Goal: Task Accomplishment & Management: Complete application form

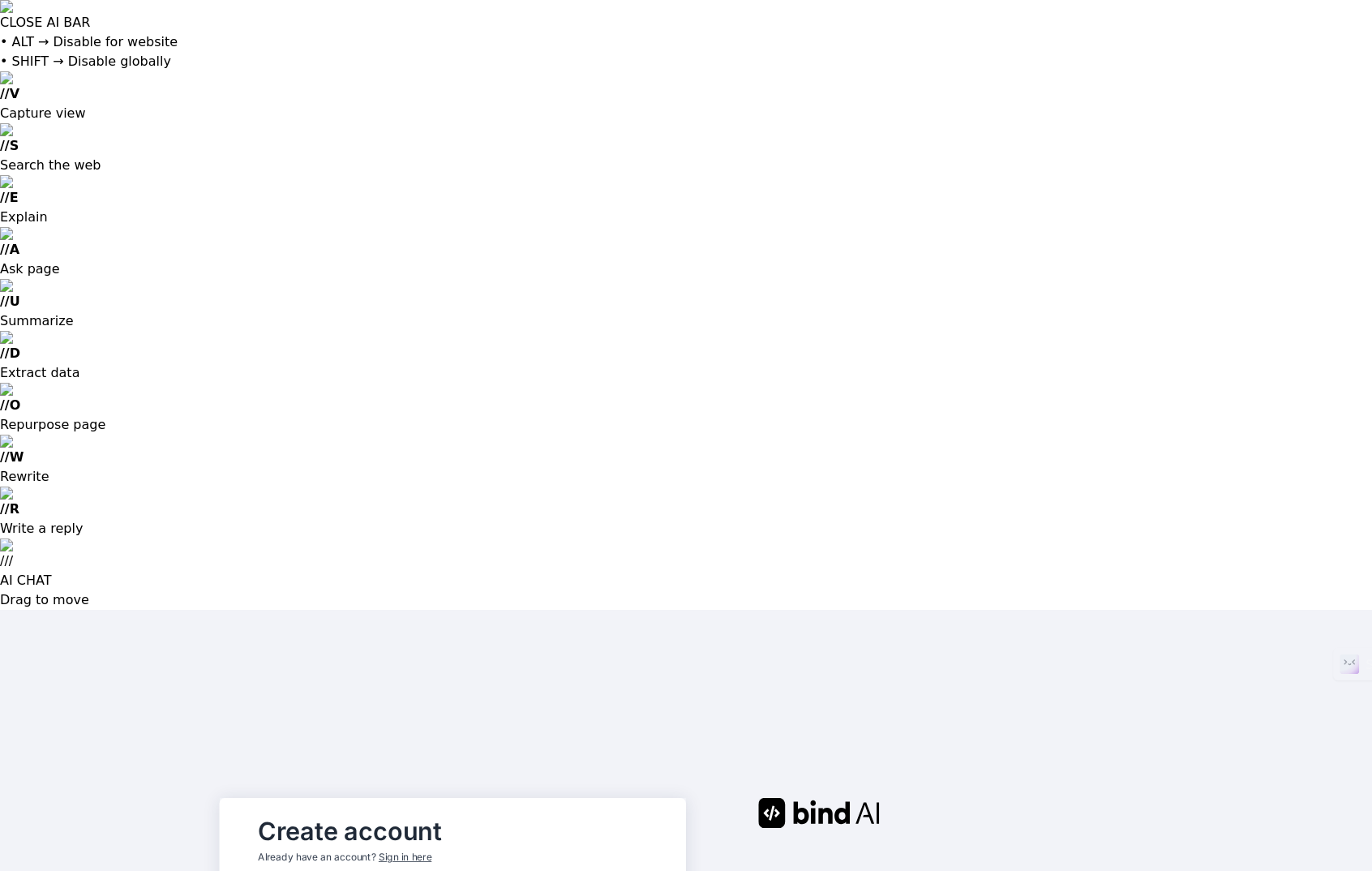
type input "[PERSON_NAME][EMAIL_ADDRESS][DOMAIN_NAME]"
type input "Georg"
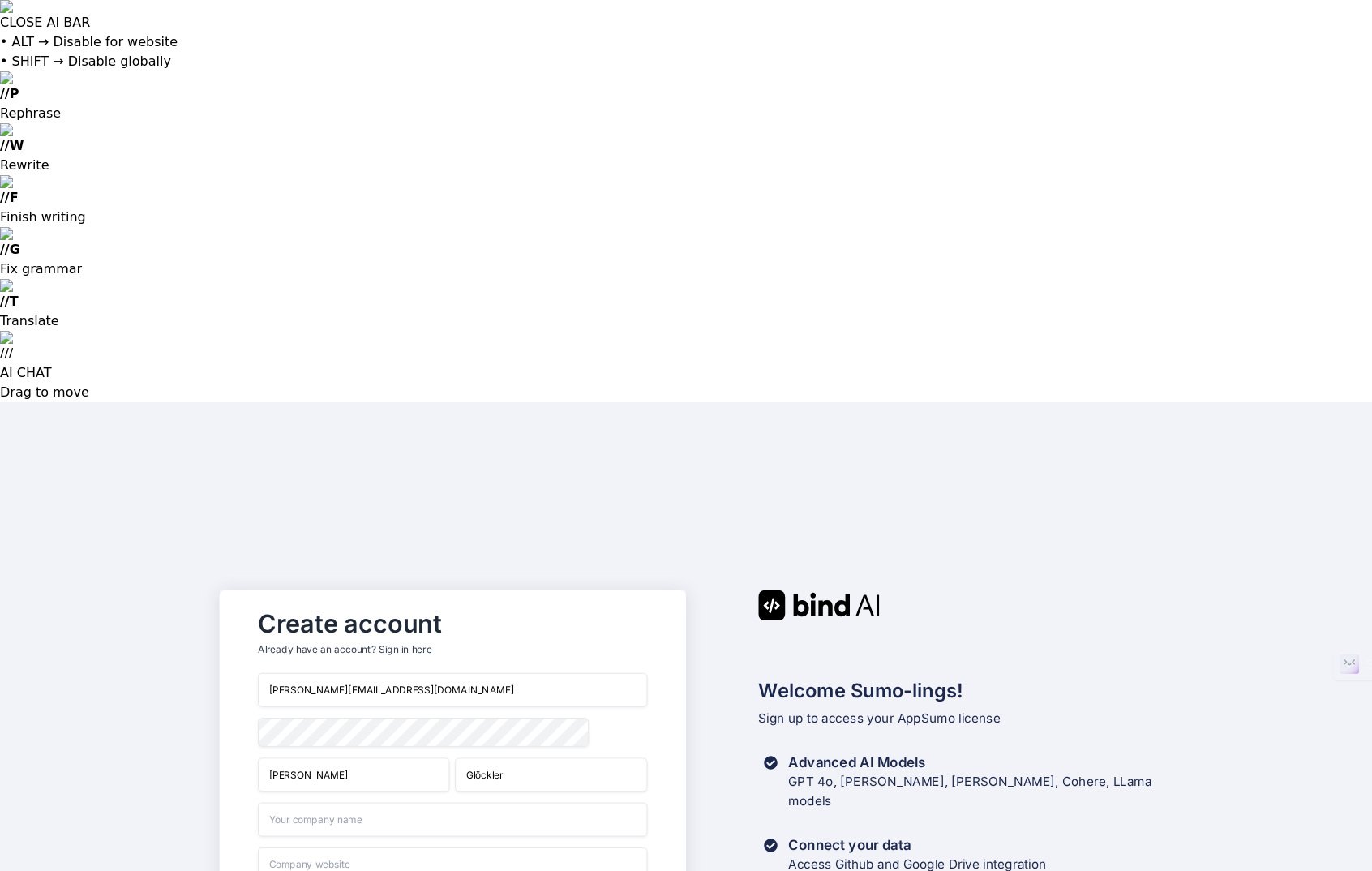
drag, startPoint x: 513, startPoint y: 369, endPoint x: 405, endPoint y: 376, distance: 108.2
click at [405, 757] on div "Georg Glöckler" at bounding box center [452, 774] width 389 height 34
type input "Gloeckler"
click at [370, 802] on input "text" at bounding box center [452, 819] width 389 height 34
type input "G&G Verlag"
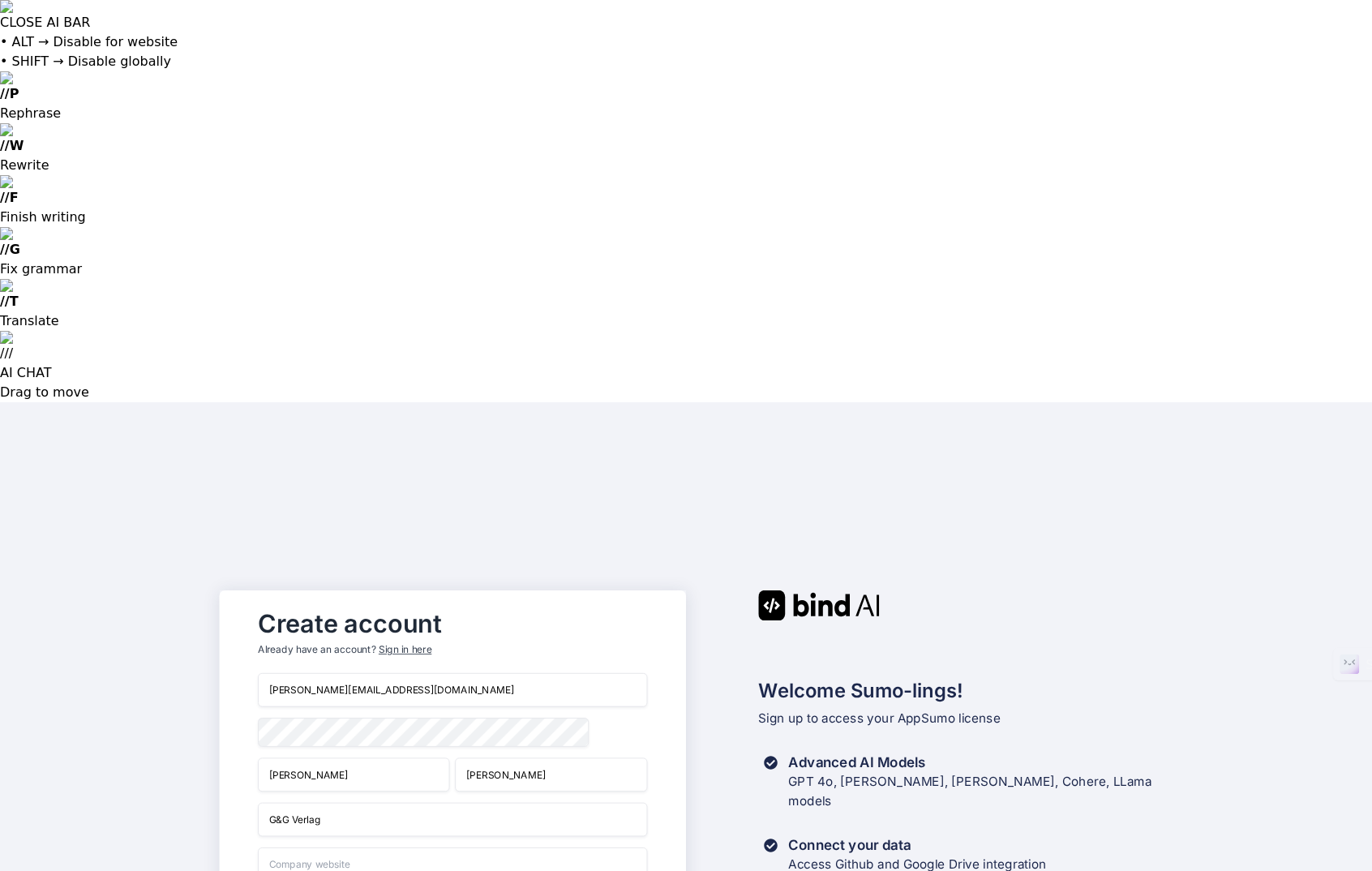
click at [340, 846] on input "text" at bounding box center [452, 863] width 389 height 34
click at [307, 846] on input "www.gugverlag.at" at bounding box center [452, 863] width 389 height 34
type input "www.ggverlag.at"
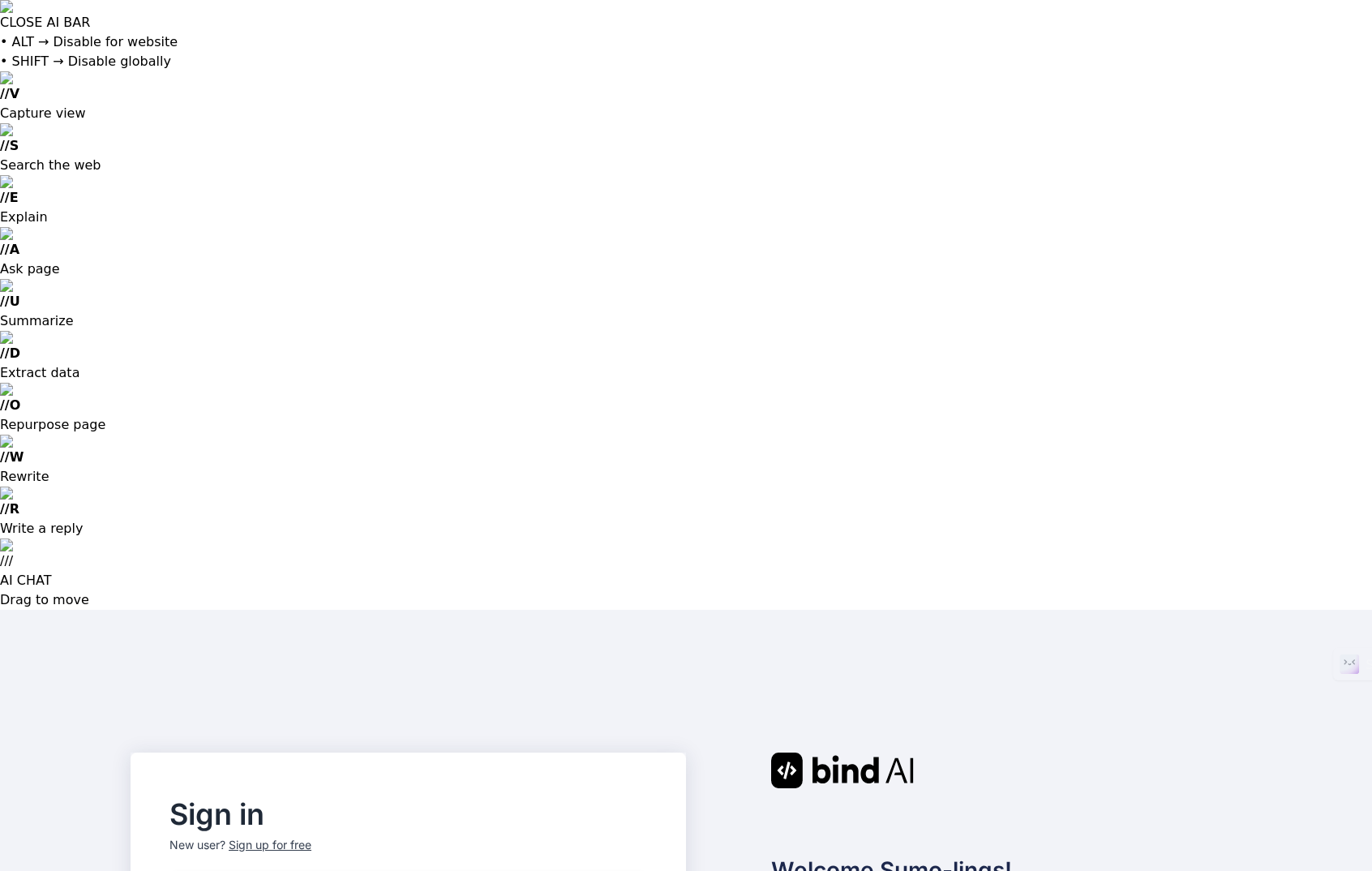
type input "[PERSON_NAME][EMAIL_ADDRESS][DOMAIN_NAME]"
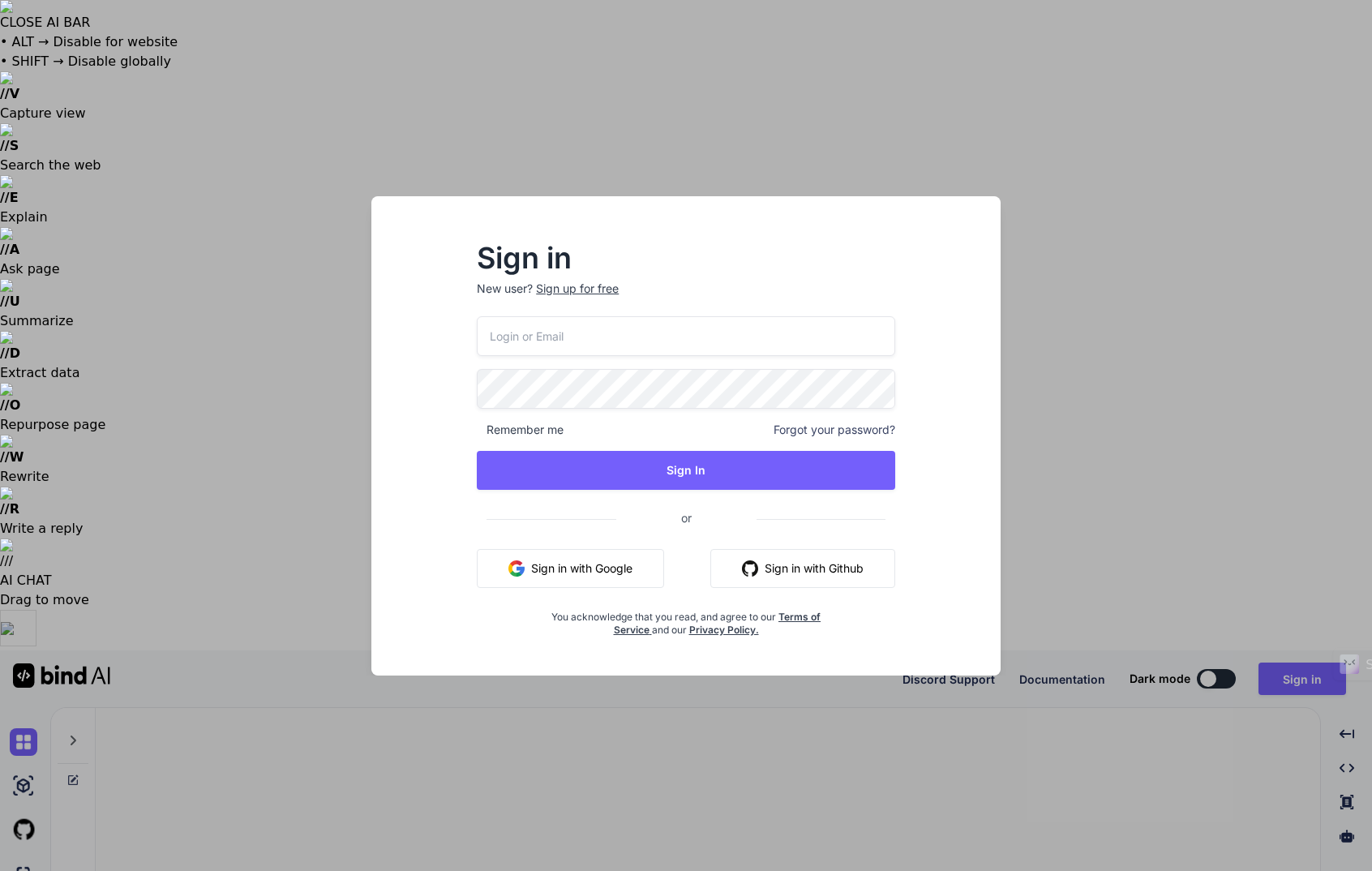
click at [566, 335] on input "email" at bounding box center [685, 336] width 418 height 39
type input "[PERSON_NAME][EMAIL_ADDRESS][DOMAIN_NAME]"
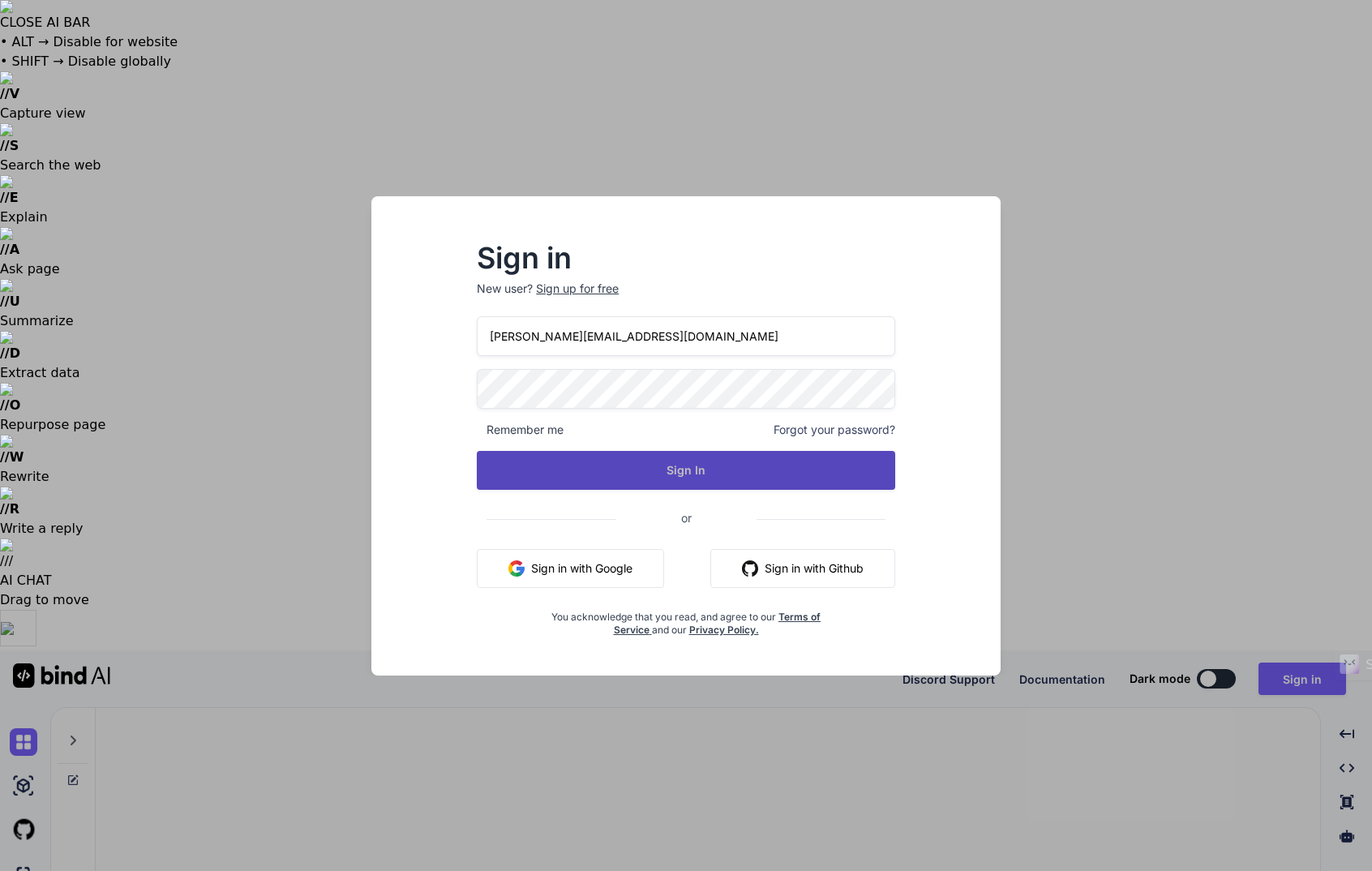
click at [670, 471] on button "Sign In" at bounding box center [685, 470] width 418 height 39
click at [683, 471] on button "Sign In" at bounding box center [685, 470] width 418 height 39
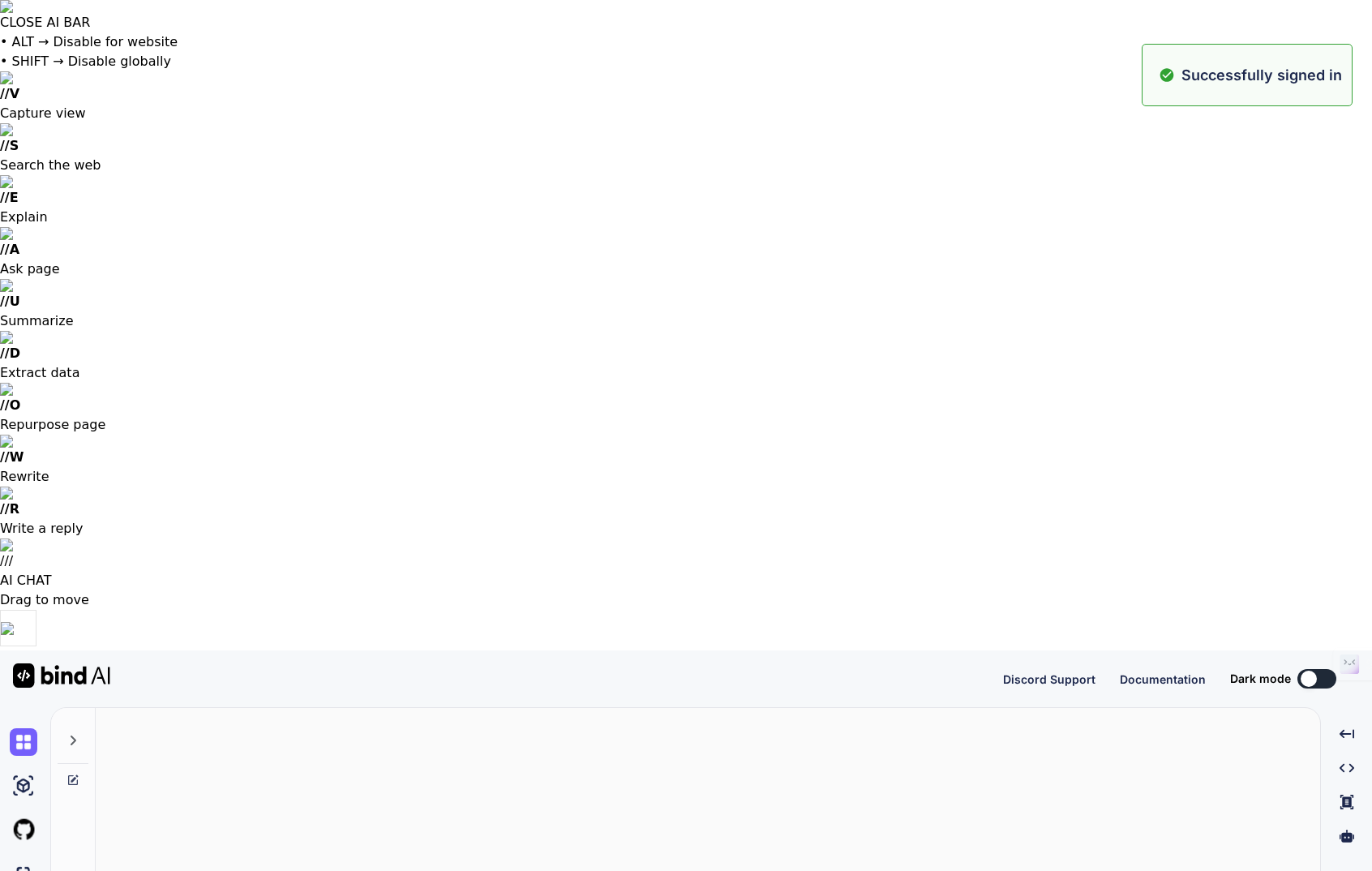
type textarea "x"
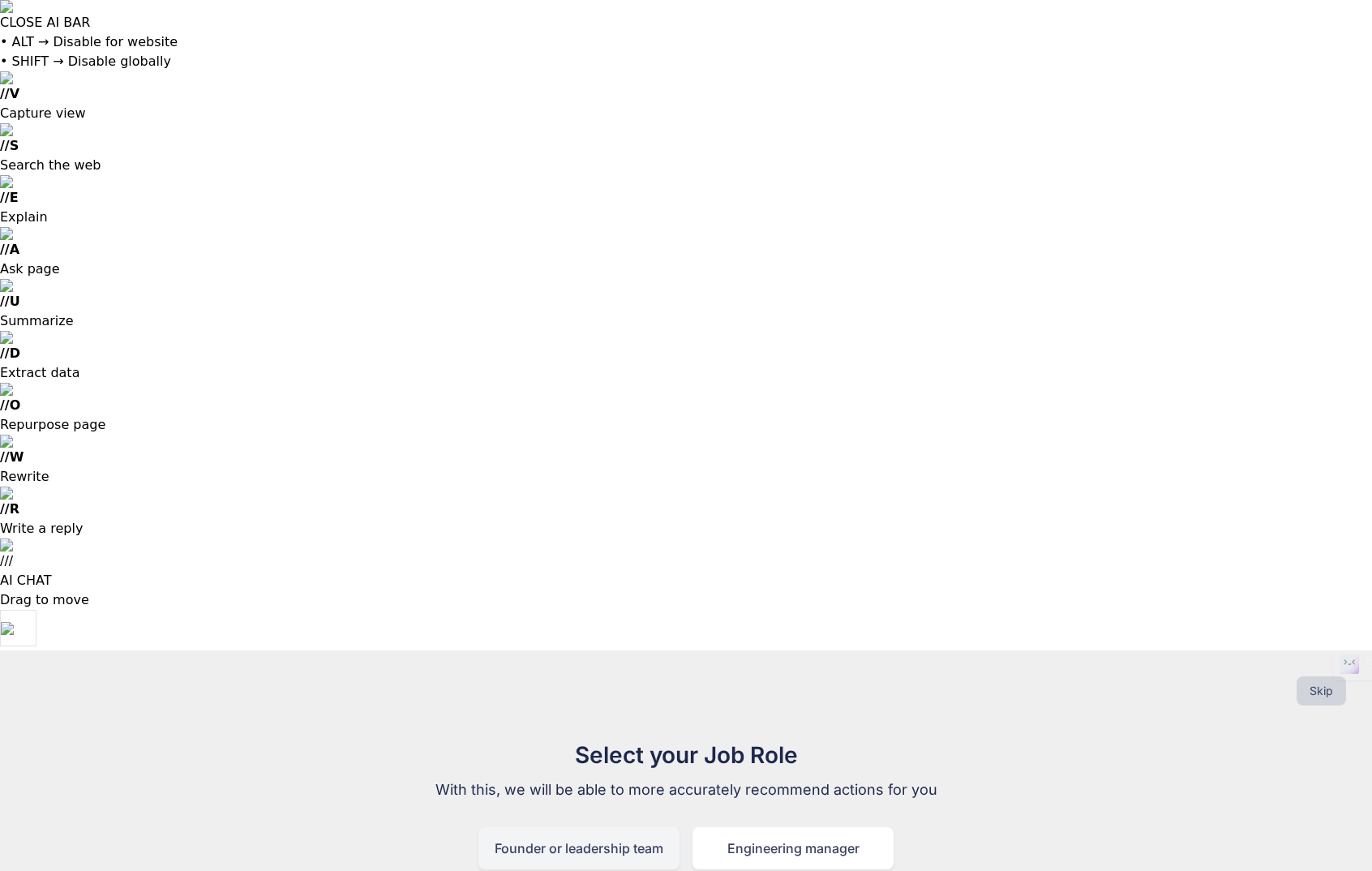
click at [579, 827] on div "Founder or leadership team" at bounding box center [578, 848] width 201 height 42
click at [594, 827] on div "Generating Code" at bounding box center [578, 848] width 201 height 42
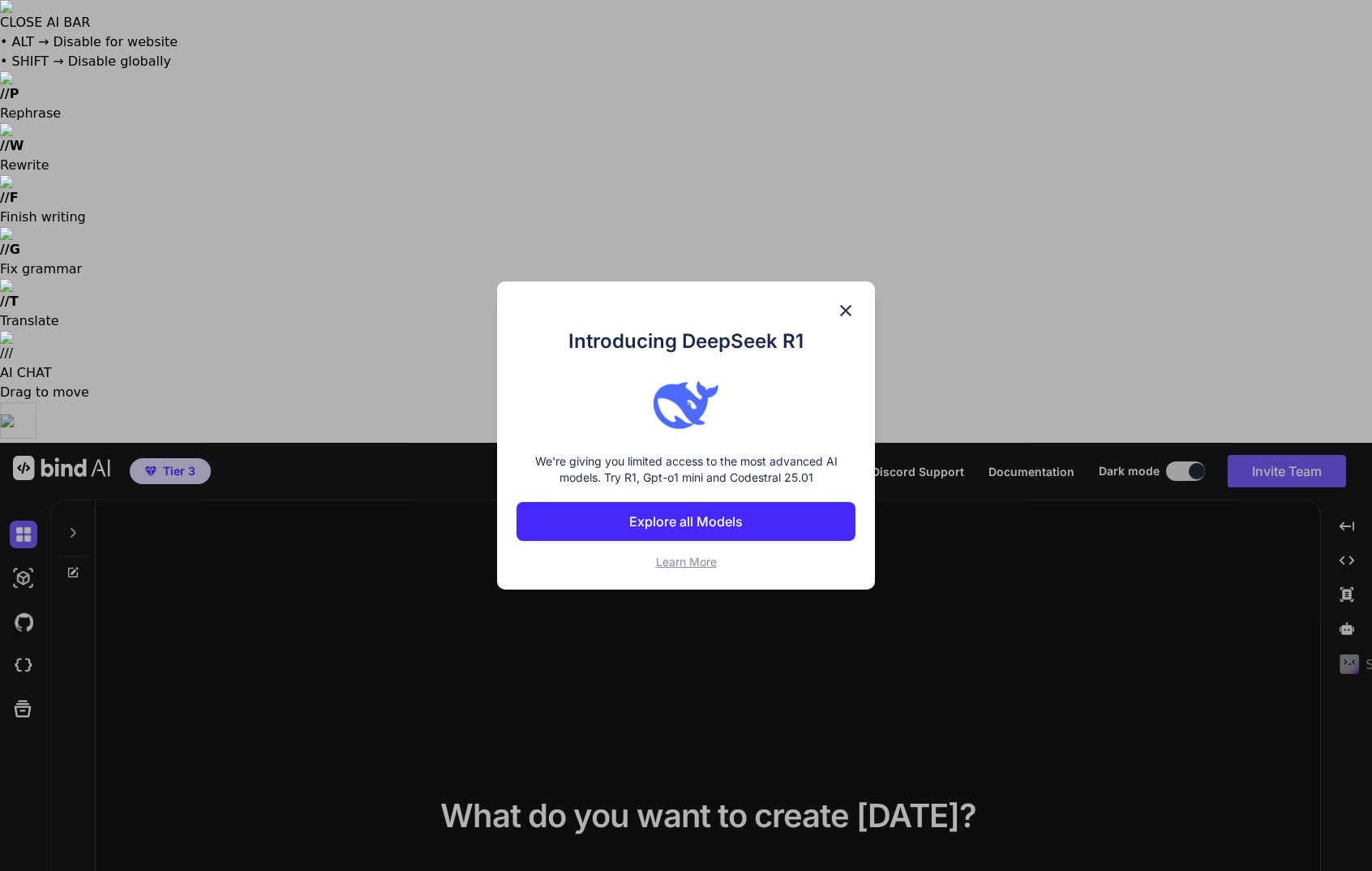
click at [689, 416] on img at bounding box center [686, 405] width 65 height 65
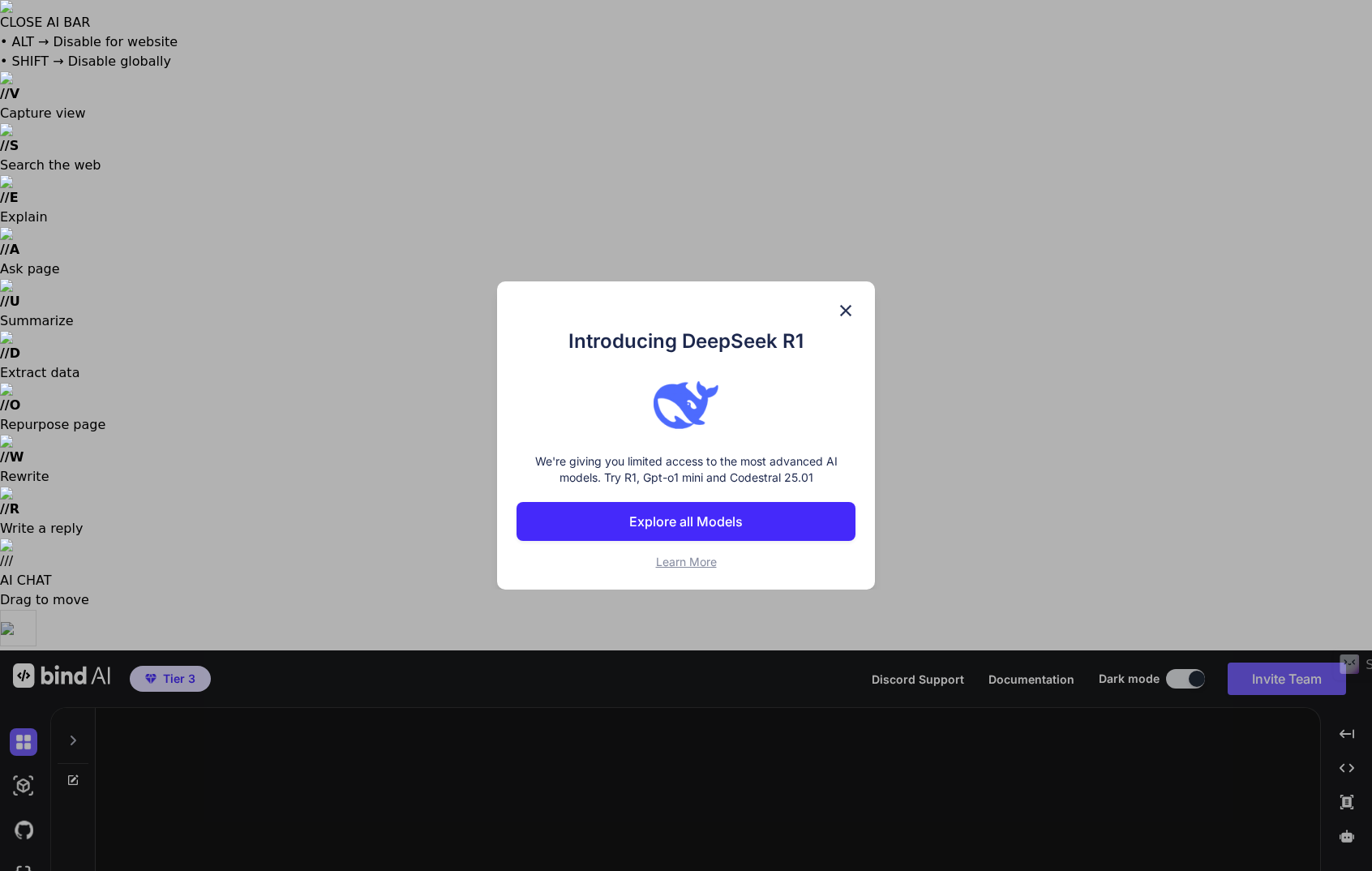
click at [692, 514] on p "Explore all Models" at bounding box center [685, 521] width 114 height 20
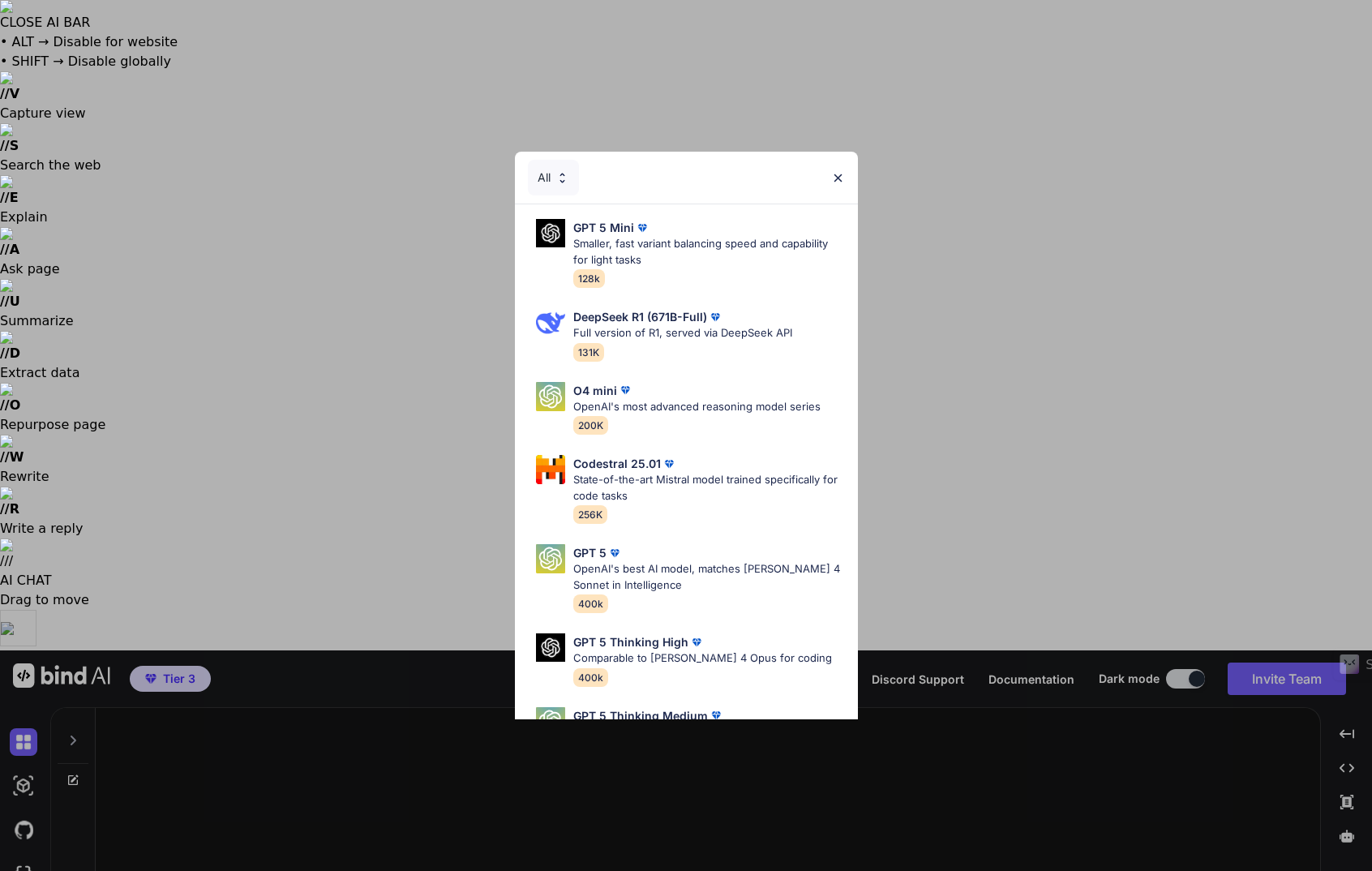
click at [837, 177] on img at bounding box center [837, 178] width 14 height 14
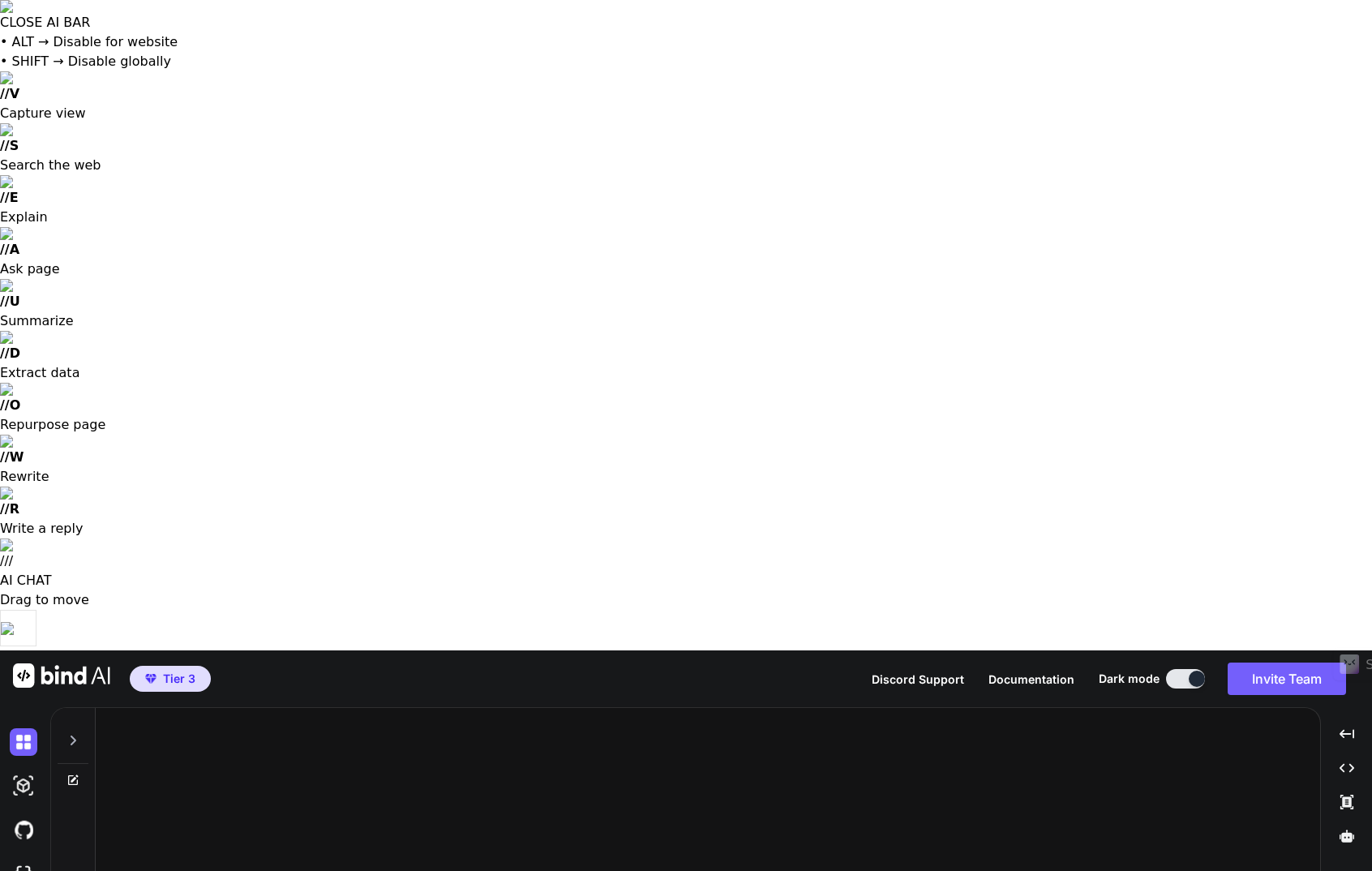
click at [173, 671] on span "Tier 3" at bounding box center [180, 678] width 33 height 16
click at [183, 671] on span "Tier 3" at bounding box center [180, 678] width 33 height 16
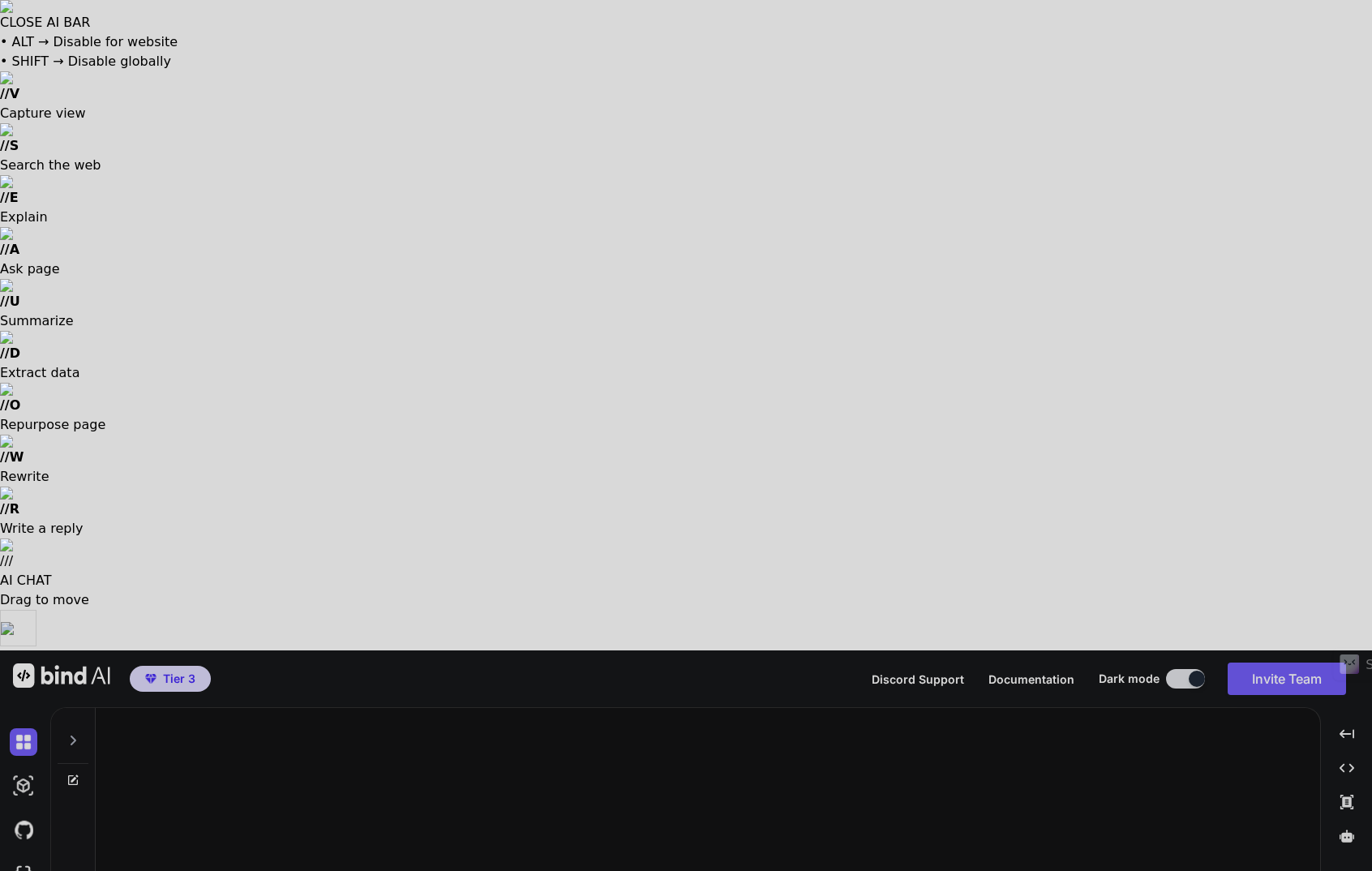
click at [350, 612] on div at bounding box center [686, 436] width 1372 height 871
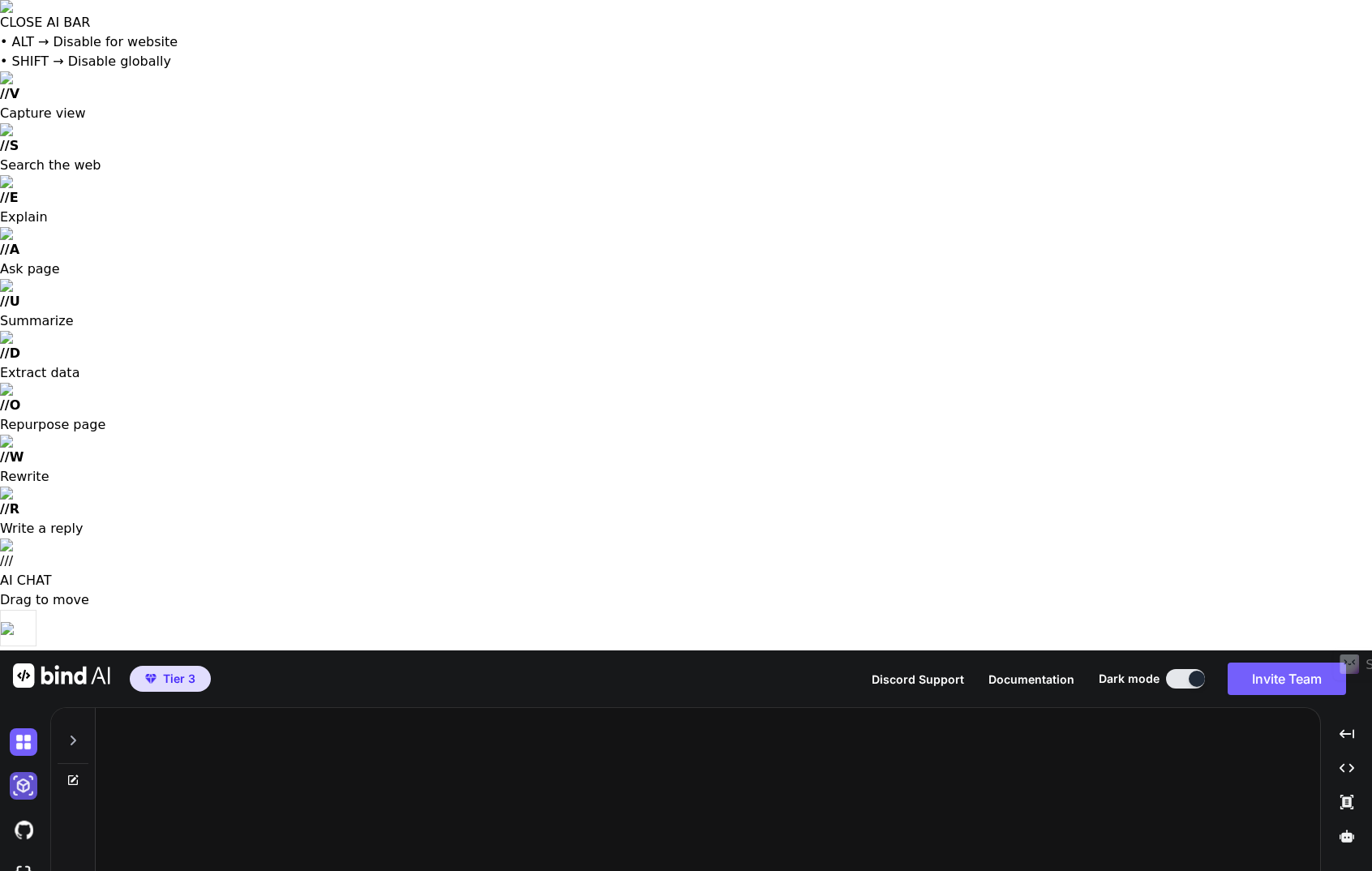
click at [20, 772] on img at bounding box center [23, 785] width 27 height 27
click at [20, 815] on img at bounding box center [23, 829] width 27 height 27
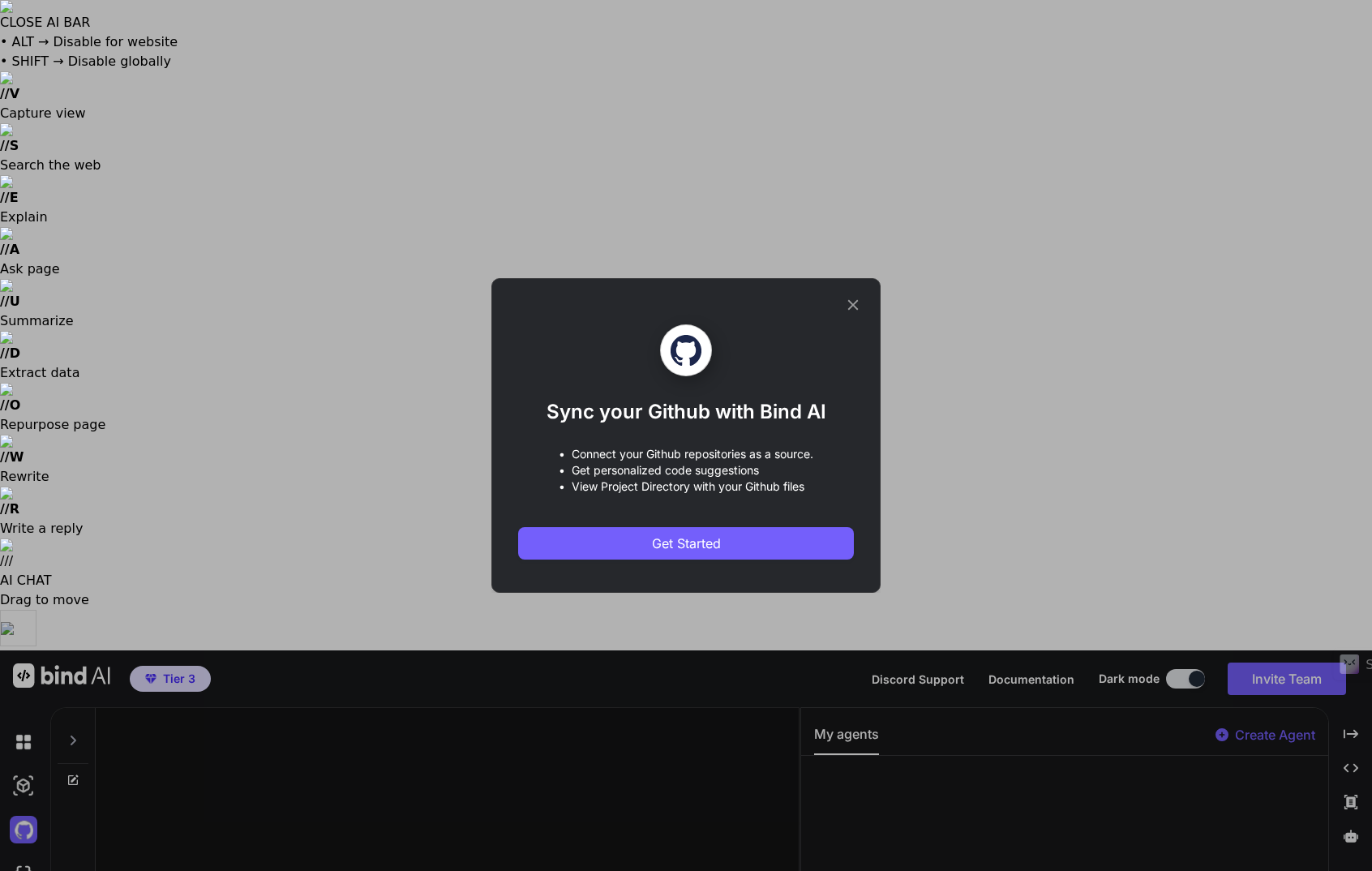
click at [856, 307] on icon at bounding box center [853, 305] width 18 height 18
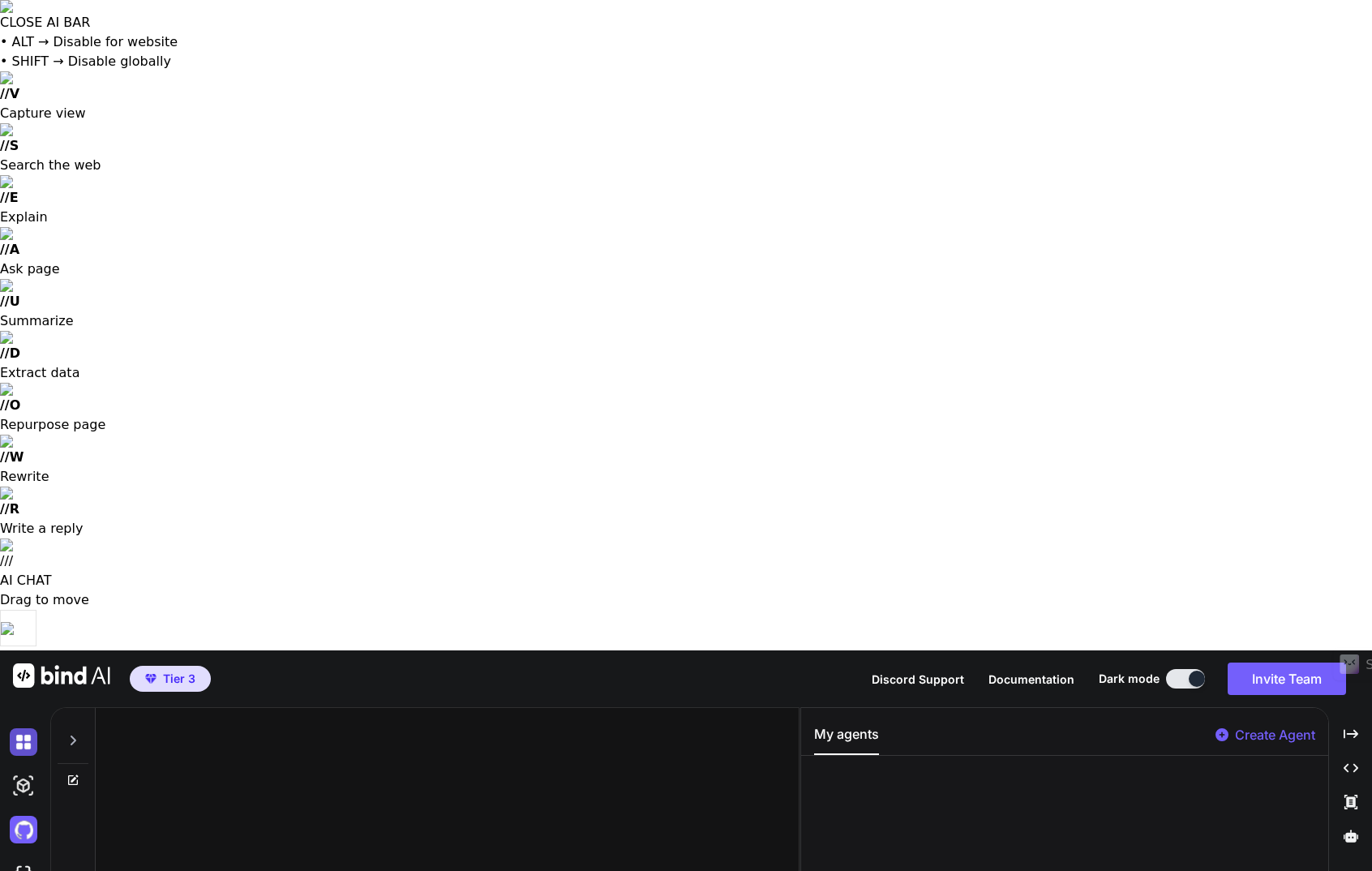
click at [24, 728] on img at bounding box center [23, 742] width 27 height 27
click at [25, 728] on img at bounding box center [23, 742] width 27 height 27
click at [70, 734] on icon at bounding box center [73, 740] width 13 height 13
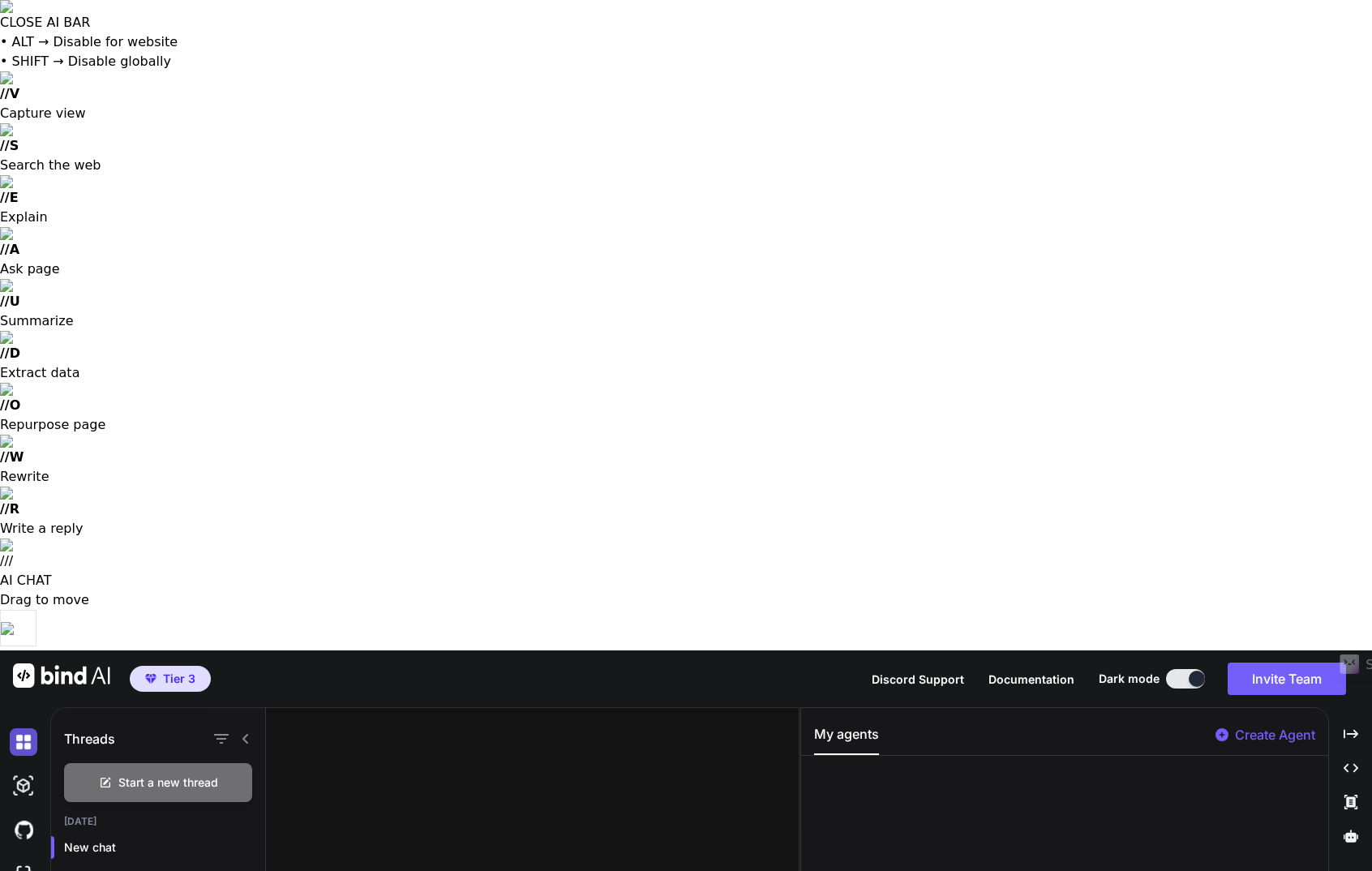
click at [15, 728] on img at bounding box center [23, 742] width 27 height 27
click at [20, 772] on img at bounding box center [23, 785] width 27 height 27
click at [80, 663] on img at bounding box center [62, 675] width 98 height 24
click at [71, 663] on img at bounding box center [62, 675] width 98 height 24
click at [1351, 726] on icon "Created with Pixso." at bounding box center [1350, 733] width 15 height 15
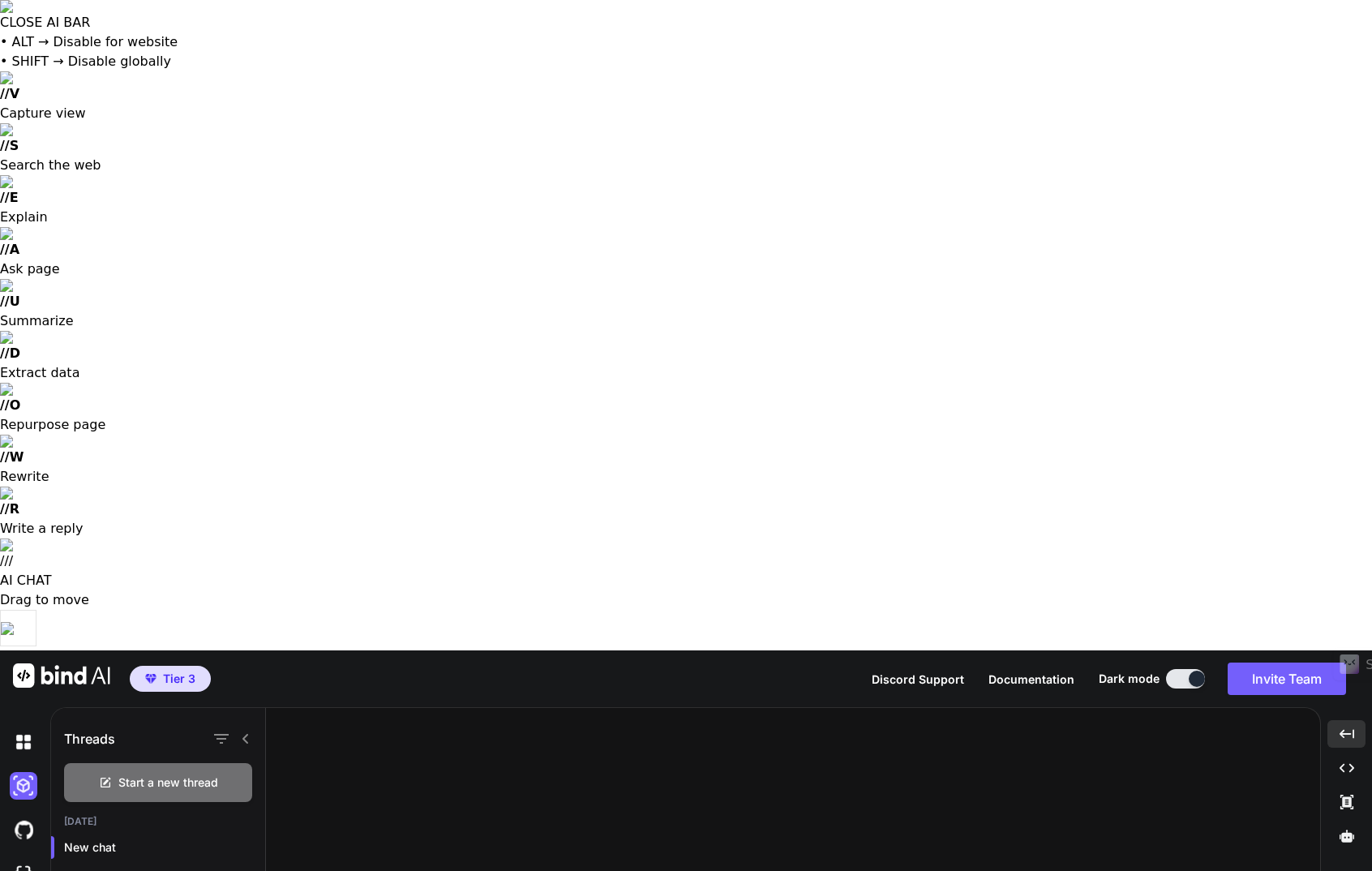
click at [91, 729] on h1 "Threads" at bounding box center [90, 738] width 51 height 20
click at [246, 732] on icon at bounding box center [245, 738] width 13 height 13
click at [74, 774] on icon at bounding box center [74, 778] width 8 height 8
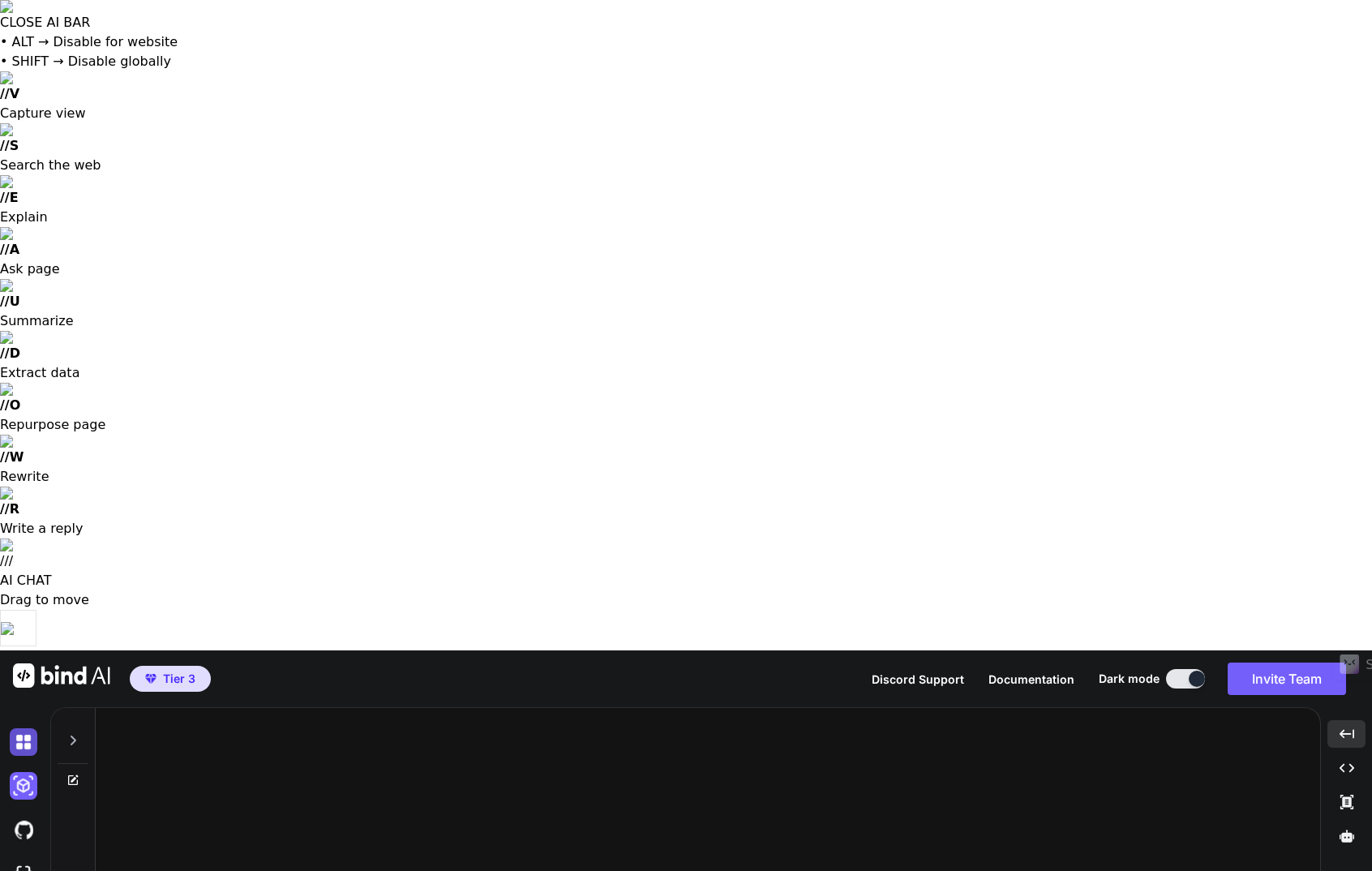
click at [16, 728] on img at bounding box center [23, 742] width 27 height 27
click at [18, 728] on img at bounding box center [23, 742] width 27 height 27
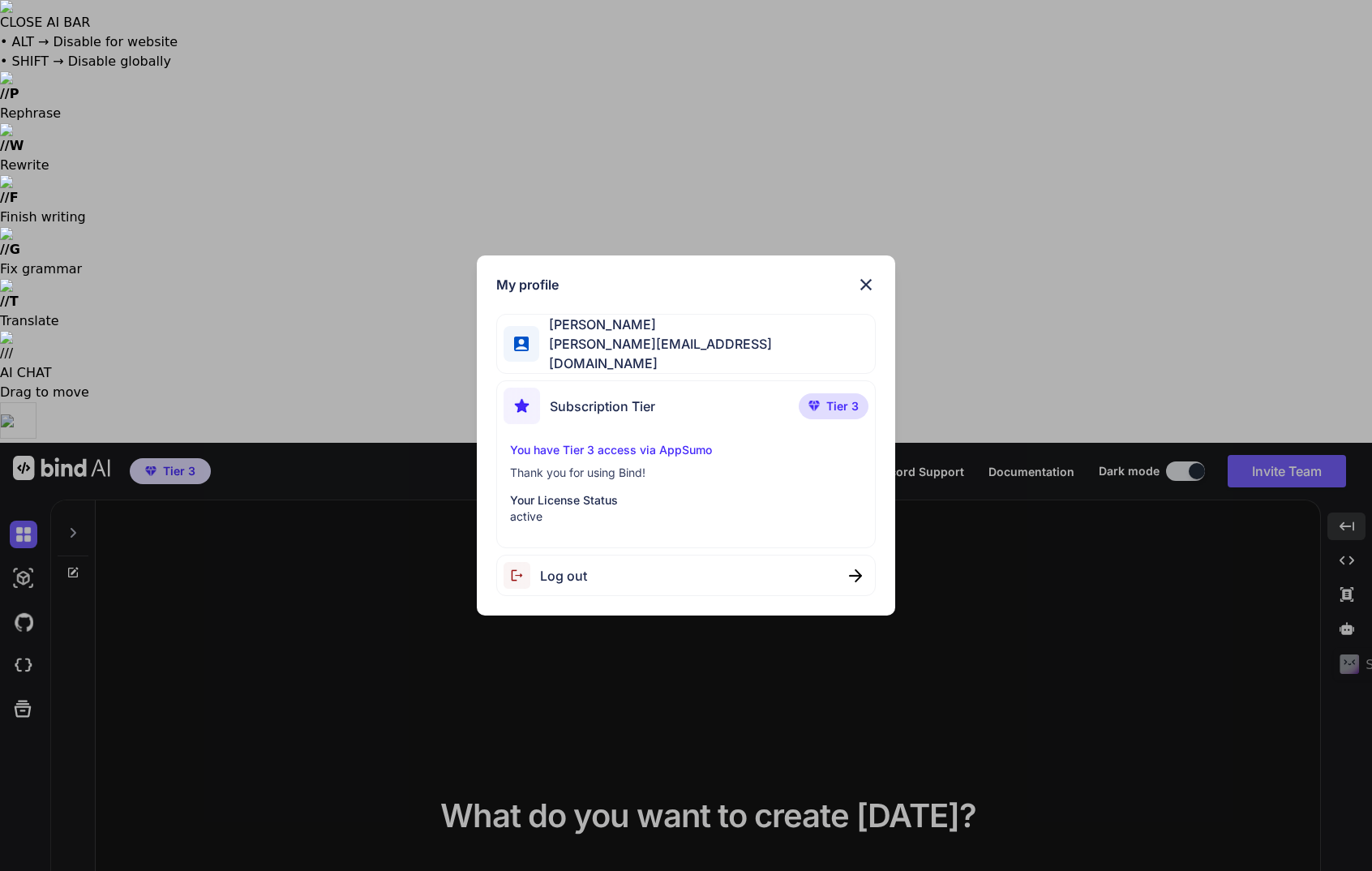
click at [871, 287] on img at bounding box center [866, 284] width 20 height 20
